Goal: Navigation & Orientation: Find specific page/section

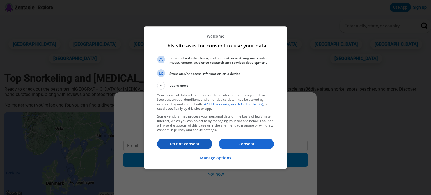
click at [170, 139] on button "Do not consent" at bounding box center [184, 144] width 55 height 11
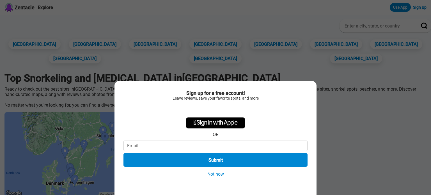
click at [209, 174] on button "Not now" at bounding box center [216, 174] width 20 height 6
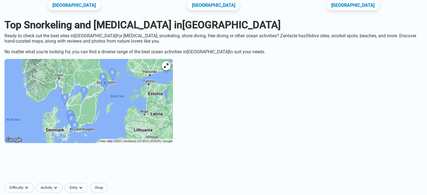
scroll to position [56, 0]
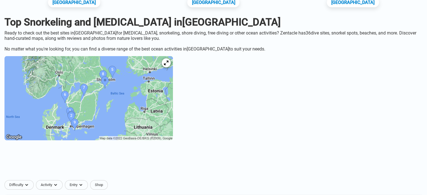
click at [81, 119] on img at bounding box center [88, 98] width 168 height 84
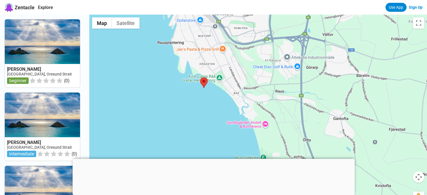
drag, startPoint x: 214, startPoint y: 71, endPoint x: 183, endPoint y: 103, distance: 44.7
click at [183, 103] on div at bounding box center [258, 112] width 338 height 195
click at [200, 77] on area at bounding box center [200, 77] width 0 height 0
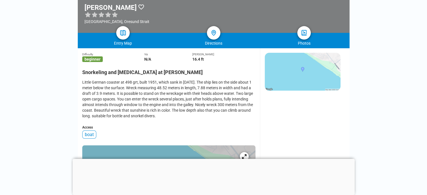
scroll to position [84, 0]
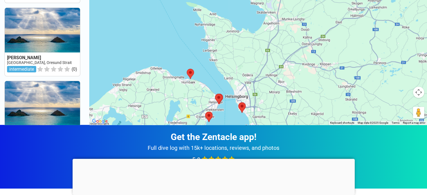
drag, startPoint x: 237, startPoint y: 64, endPoint x: 242, endPoint y: 109, distance: 45.5
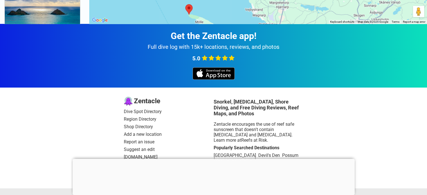
scroll to position [228, 0]
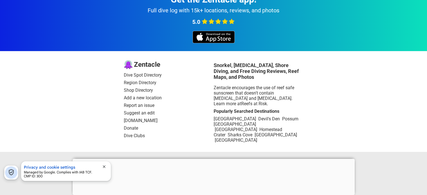
drag, startPoint x: 225, startPoint y: 47, endPoint x: 218, endPoint y: 41, distance: 10.0
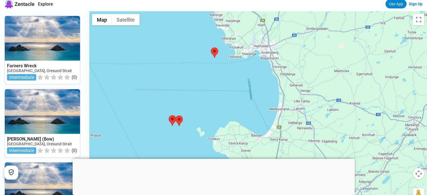
scroll to position [0, 0]
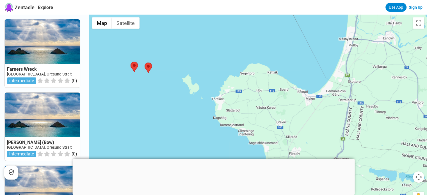
drag, startPoint x: 229, startPoint y: 57, endPoint x: 314, endPoint y: 15, distance: 94.6
click at [314, 15] on div at bounding box center [258, 112] width 338 height 195
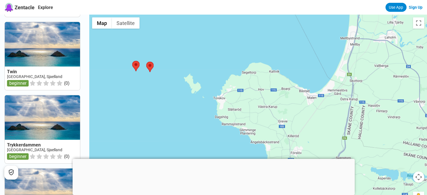
scroll to position [365, 0]
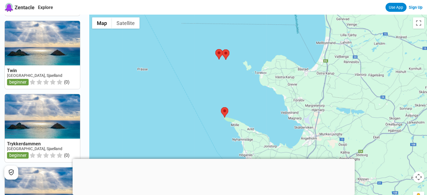
drag, startPoint x: 195, startPoint y: 116, endPoint x: 247, endPoint y: 91, distance: 57.5
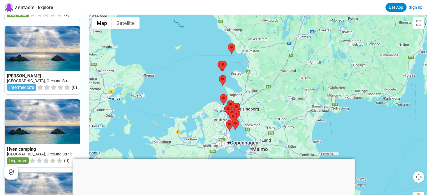
scroll to position [0, 0]
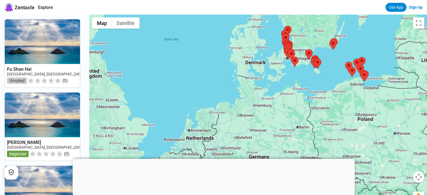
drag, startPoint x: 180, startPoint y: 99, endPoint x: 227, endPoint y: 58, distance: 62.4
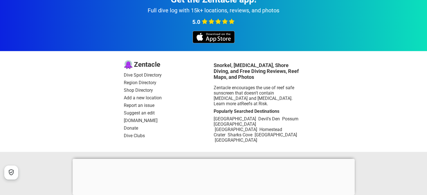
drag, startPoint x: 229, startPoint y: 47, endPoint x: 207, endPoint y: 93, distance: 51.2
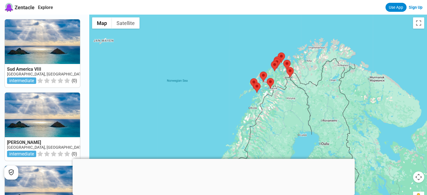
drag, startPoint x: 194, startPoint y: 101, endPoint x: 199, endPoint y: 36, distance: 65.0
